Goal: Information Seeking & Learning: Learn about a topic

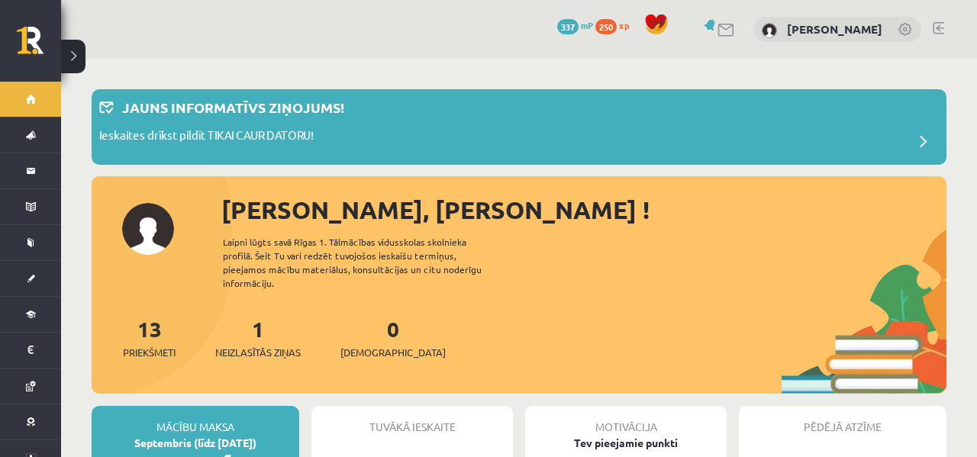
scroll to position [167, 0]
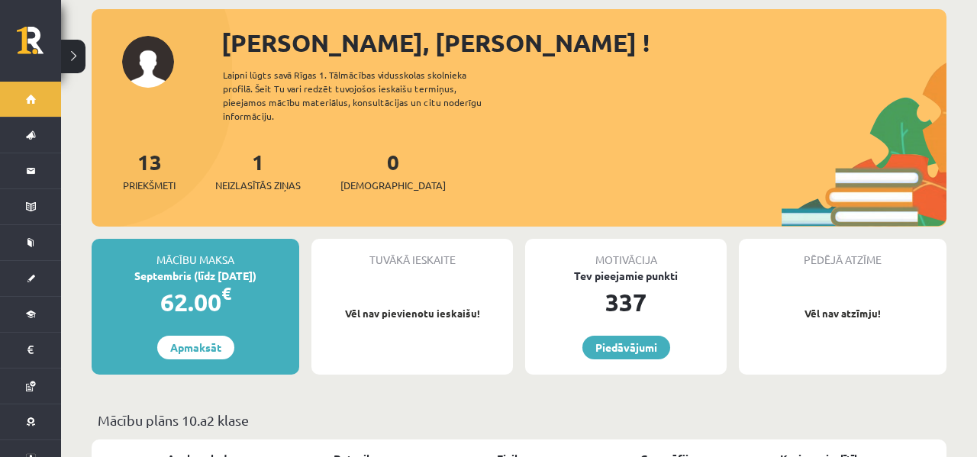
click at [243, 161] on div "1 Neizlasītās ziņas" at bounding box center [257, 169] width 85 height 47
click at [256, 163] on div "1 Neizlasītās ziņas" at bounding box center [257, 169] width 85 height 47
click at [256, 179] on div "13 Priekšmeti 1 Neizlasītās ziņas 0 Ieskaites" at bounding box center [519, 187] width 855 height 82
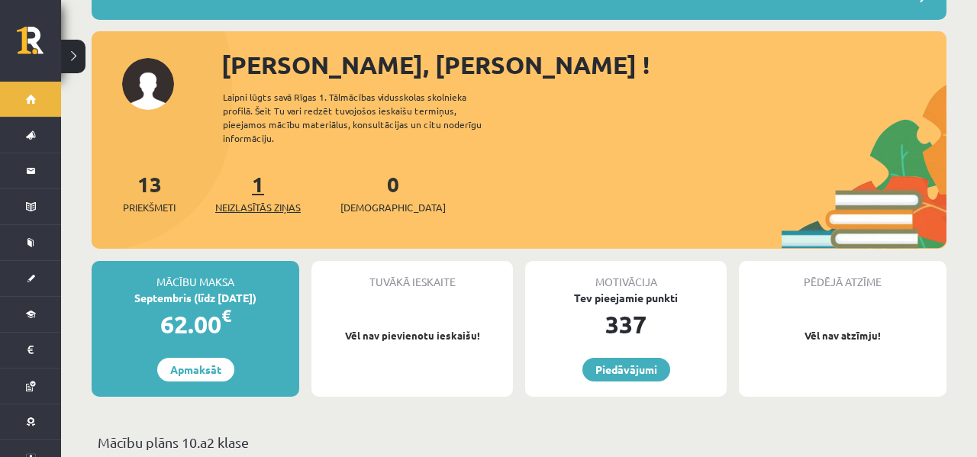
scroll to position [0, 0]
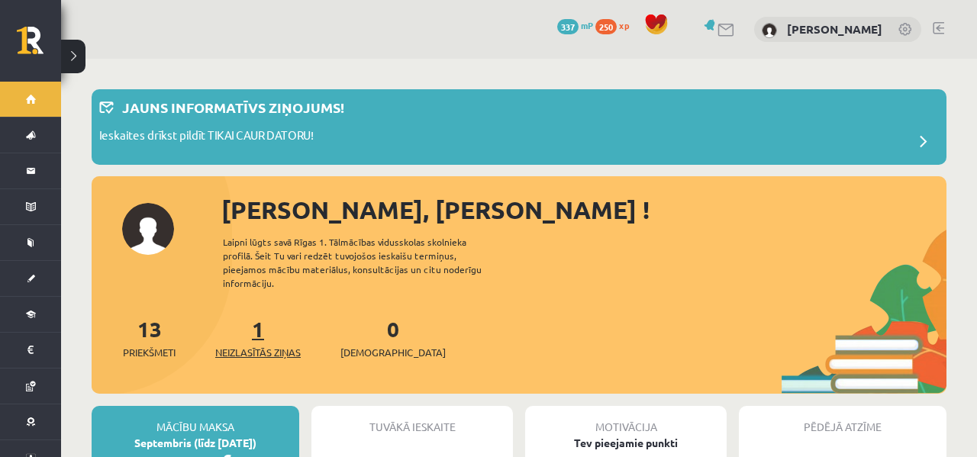
click at [255, 345] on span "Neizlasītās ziņas" at bounding box center [257, 352] width 85 height 15
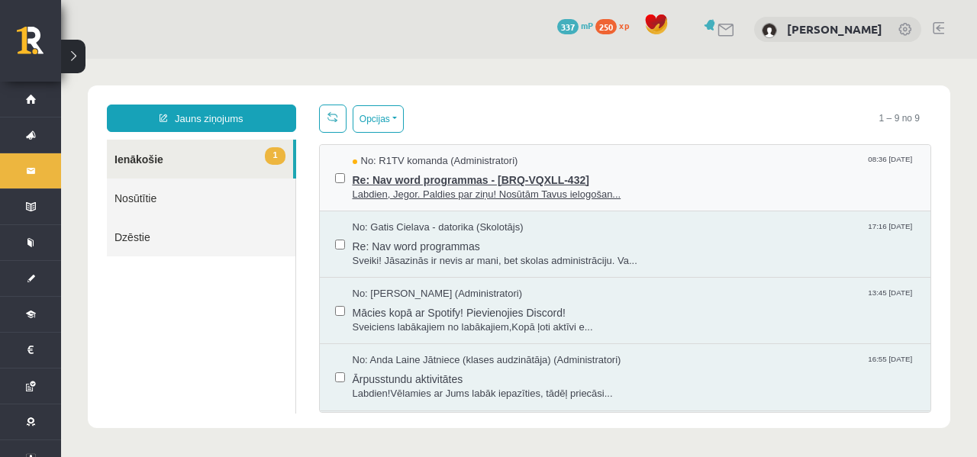
click at [433, 180] on span "Re: Nav word programmas - [BRQ-VQXLL-432]" at bounding box center [634, 178] width 563 height 19
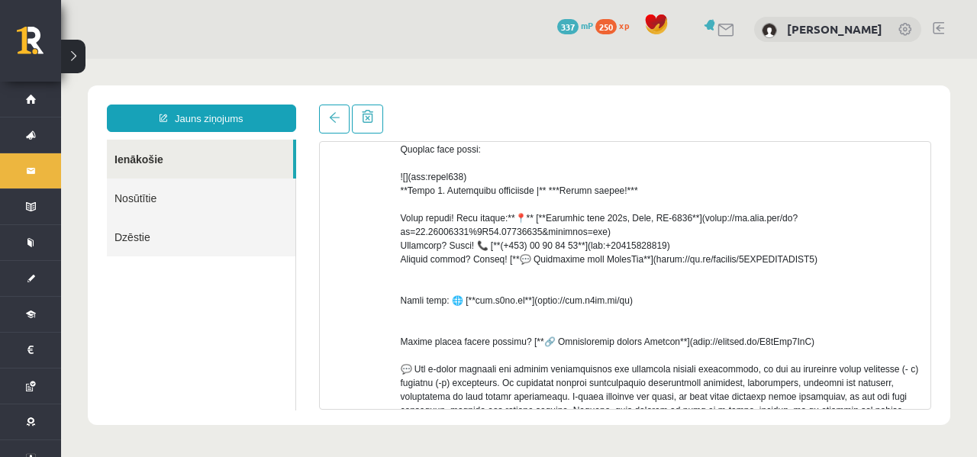
scroll to position [772, 0]
